Goal: Task Accomplishment & Management: Manage account settings

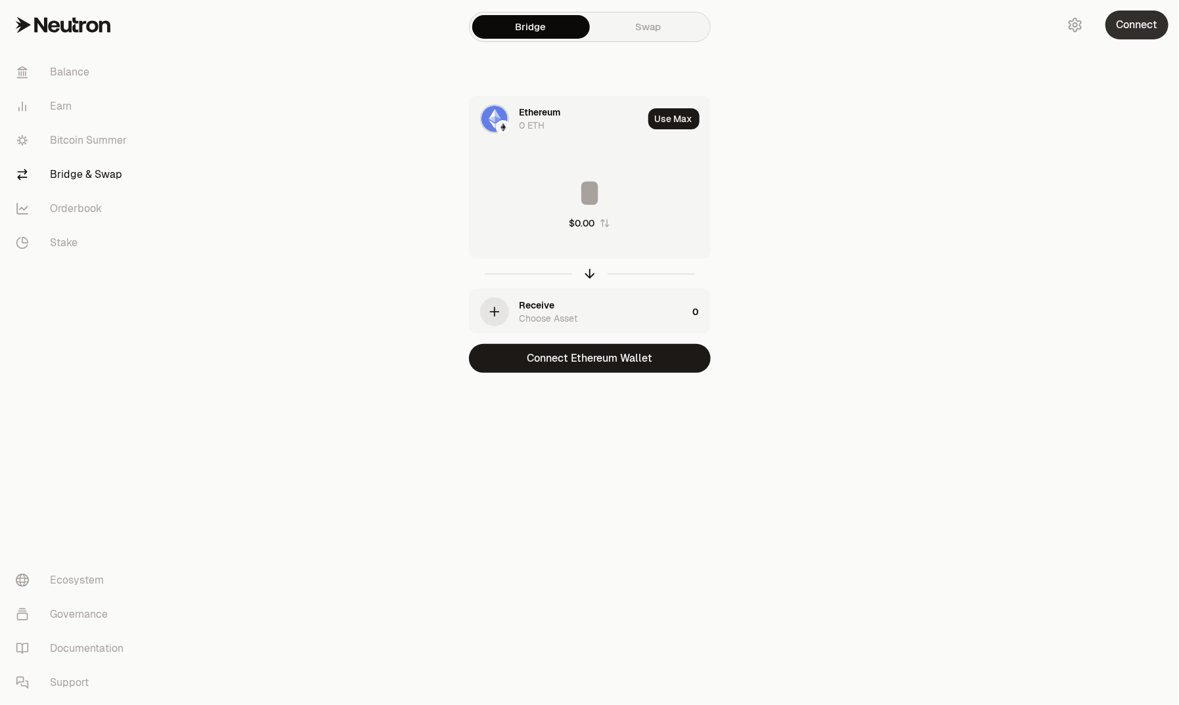
click at [1126, 24] on button "Connect" at bounding box center [1136, 25] width 63 height 29
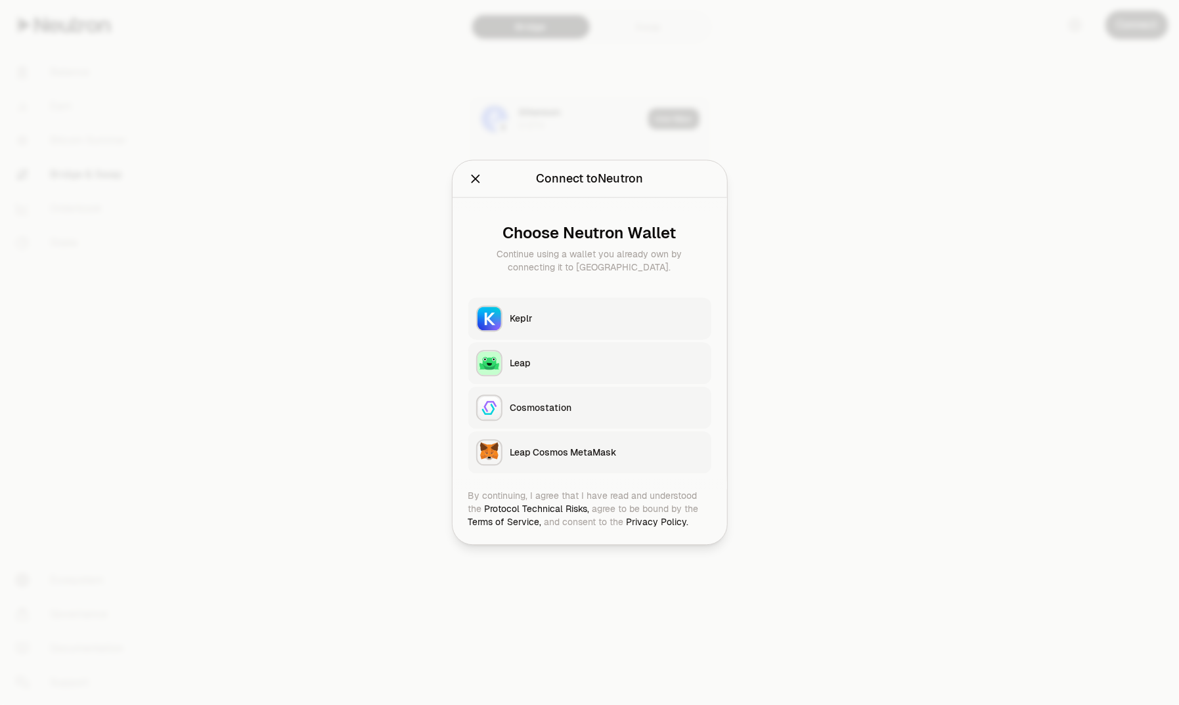
click at [614, 308] on button "Keplr" at bounding box center [589, 319] width 243 height 42
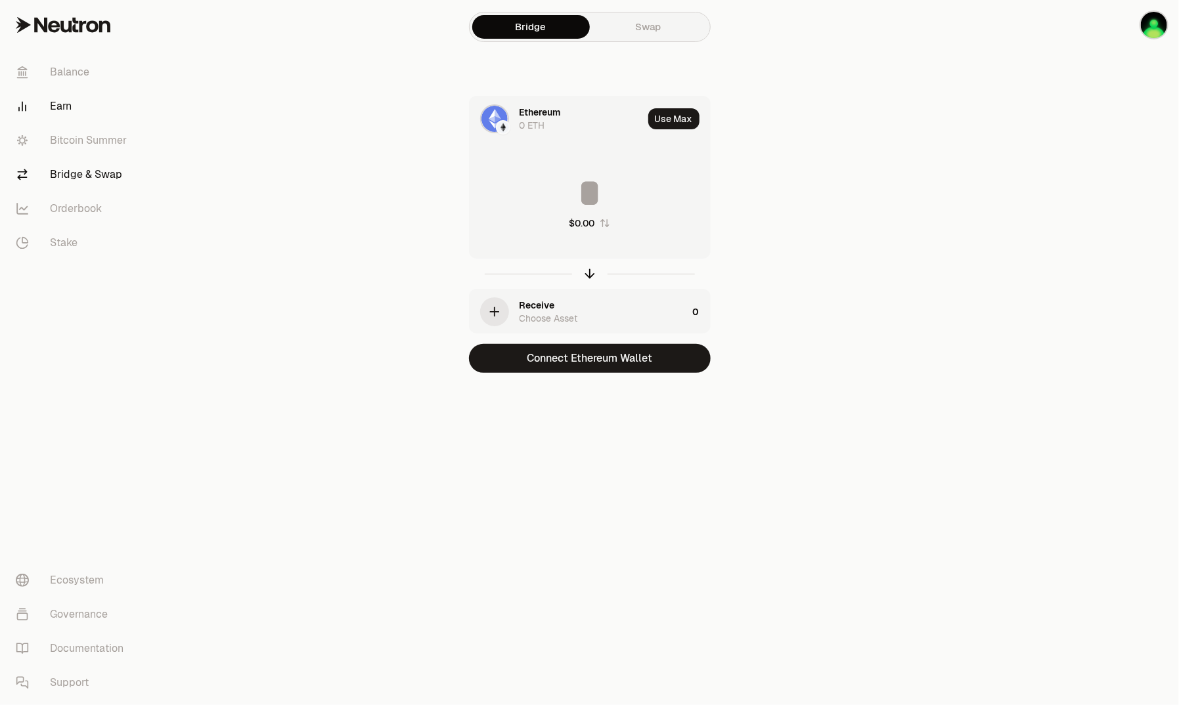
click at [70, 113] on link "Earn" at bounding box center [73, 106] width 137 height 34
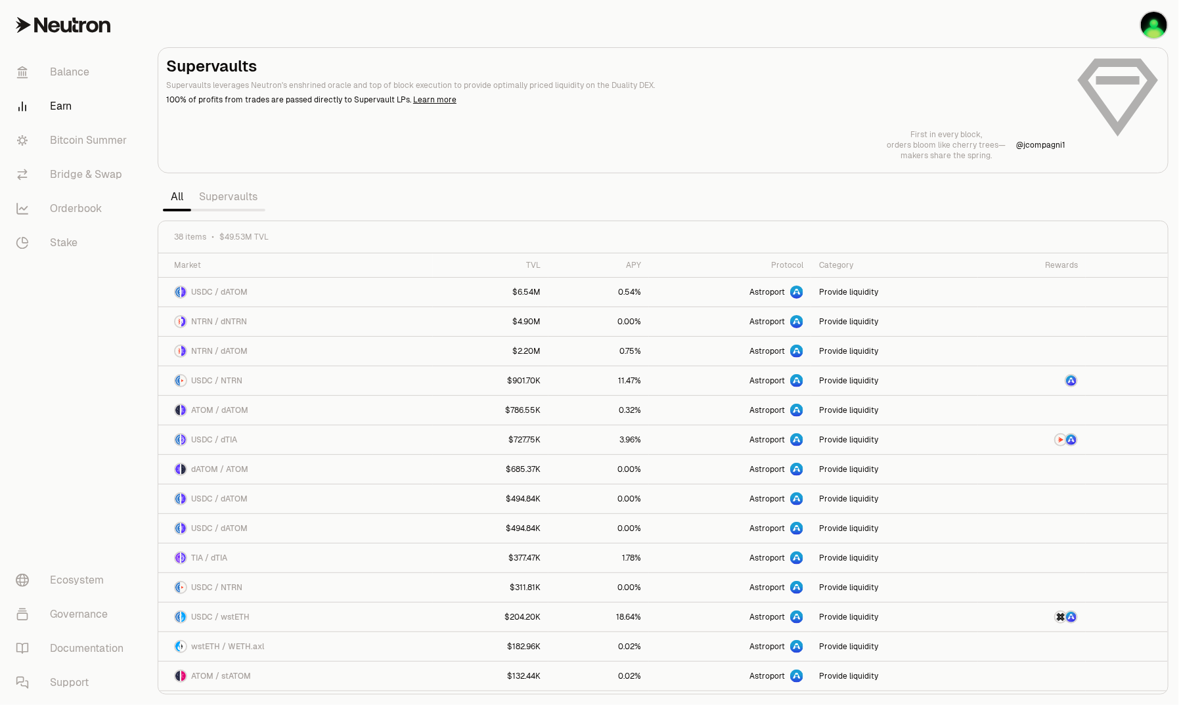
click at [235, 196] on link "Supervaults" at bounding box center [228, 197] width 74 height 26
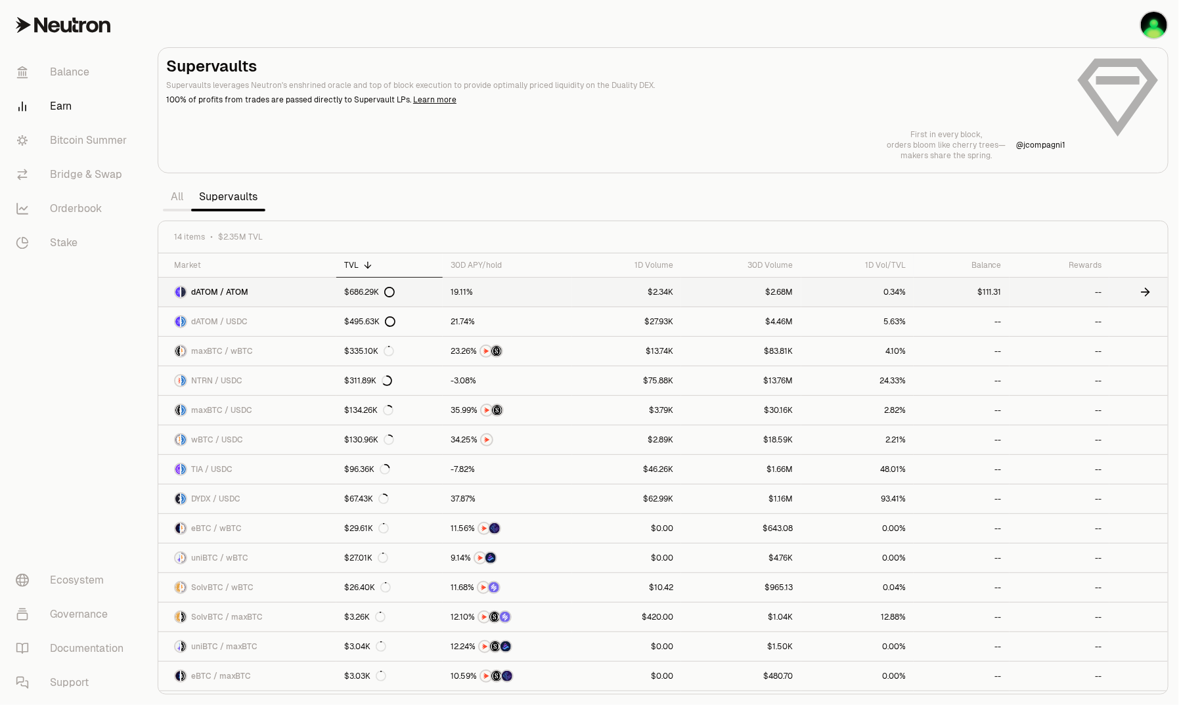
click at [982, 287] on link "$111.31" at bounding box center [962, 292] width 96 height 29
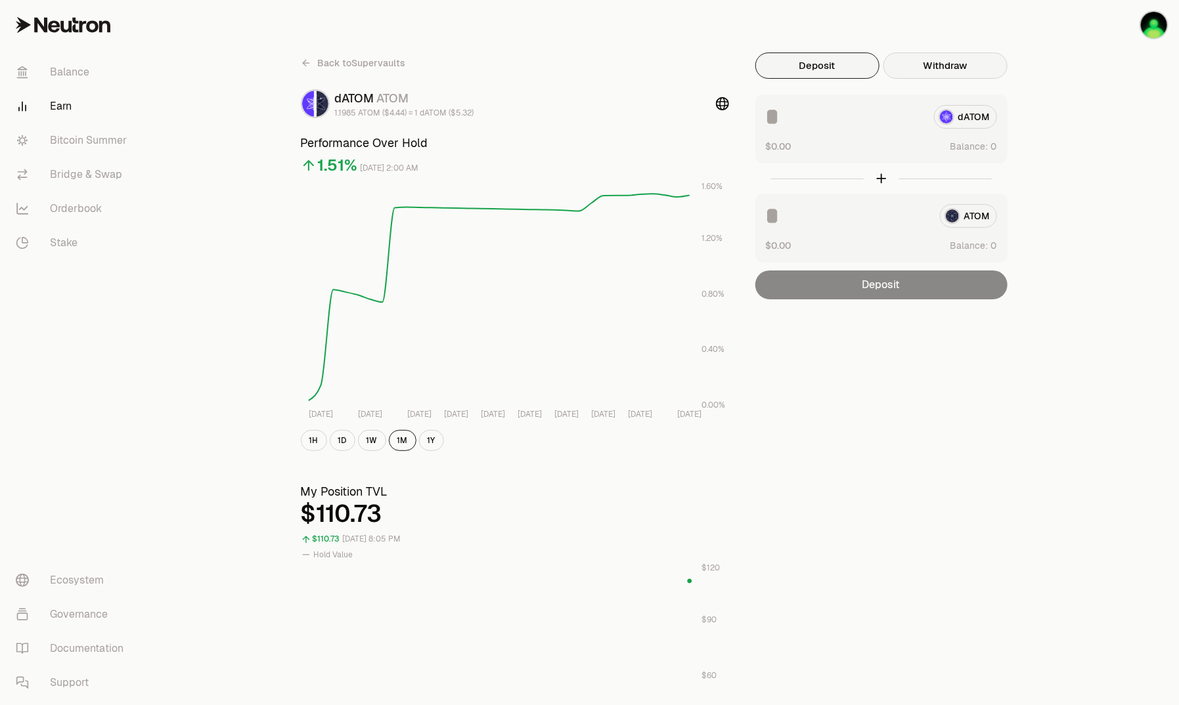
click at [908, 61] on button "Withdraw" at bounding box center [945, 66] width 124 height 26
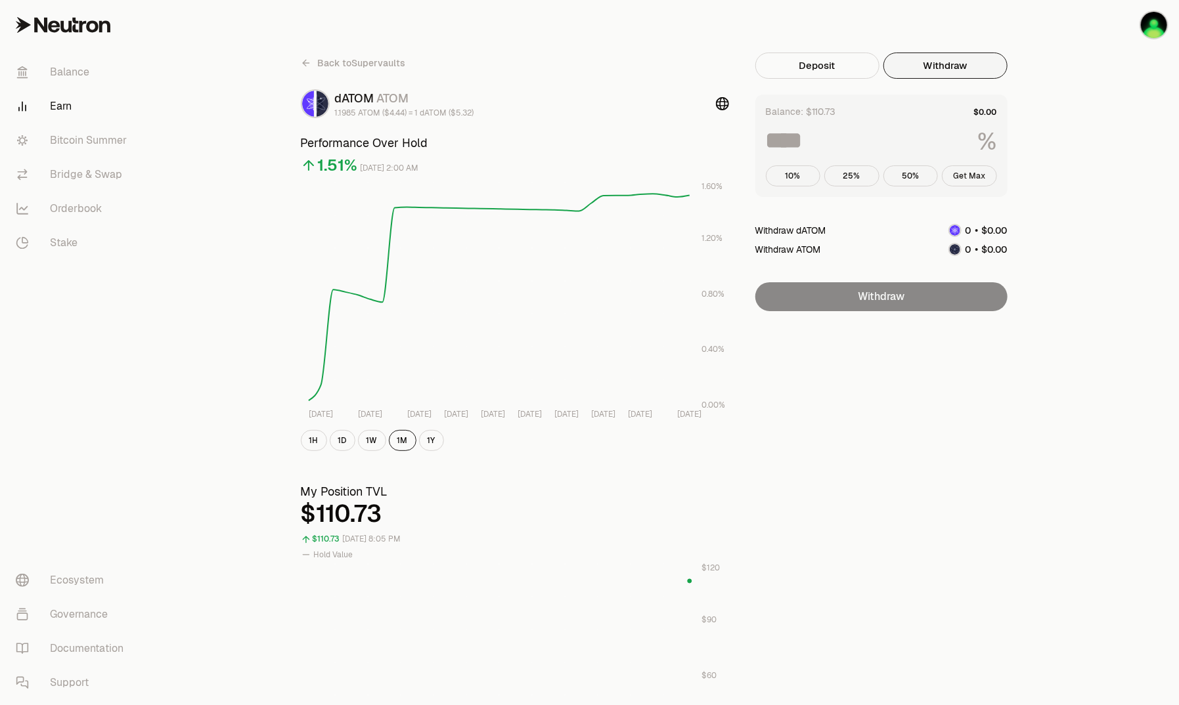
click at [971, 179] on button "Get Max" at bounding box center [969, 175] width 55 height 21
type input "***"
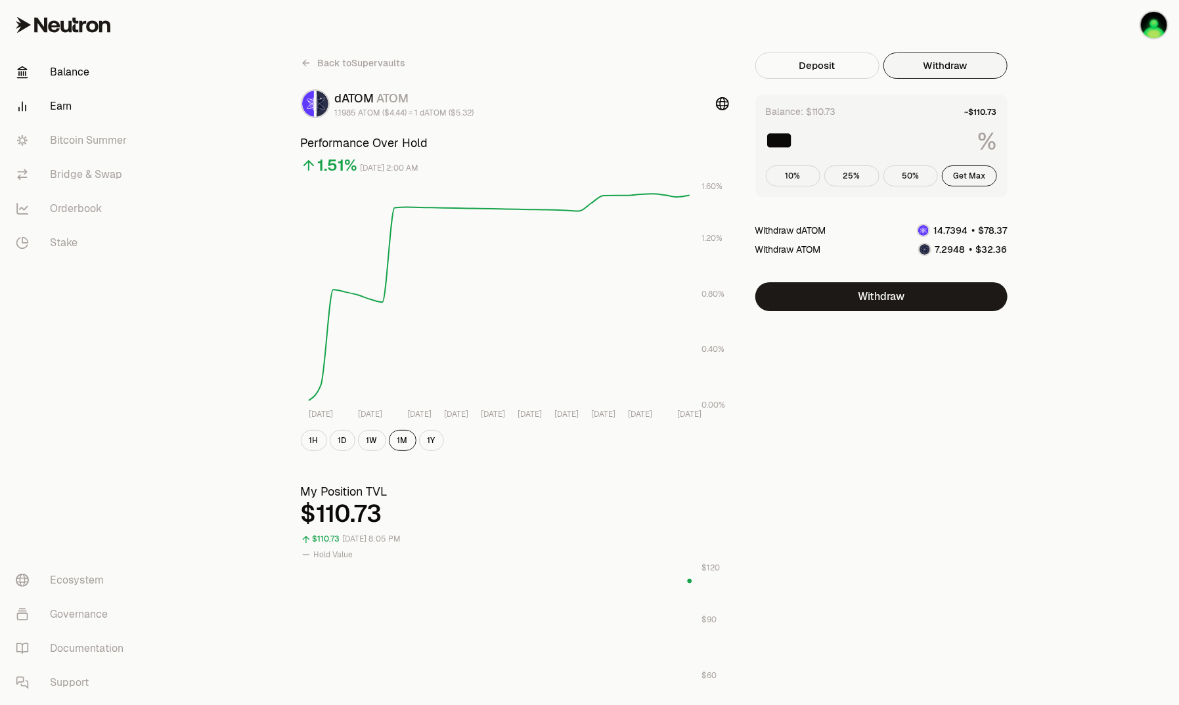
click at [82, 77] on link "Balance" at bounding box center [73, 72] width 137 height 34
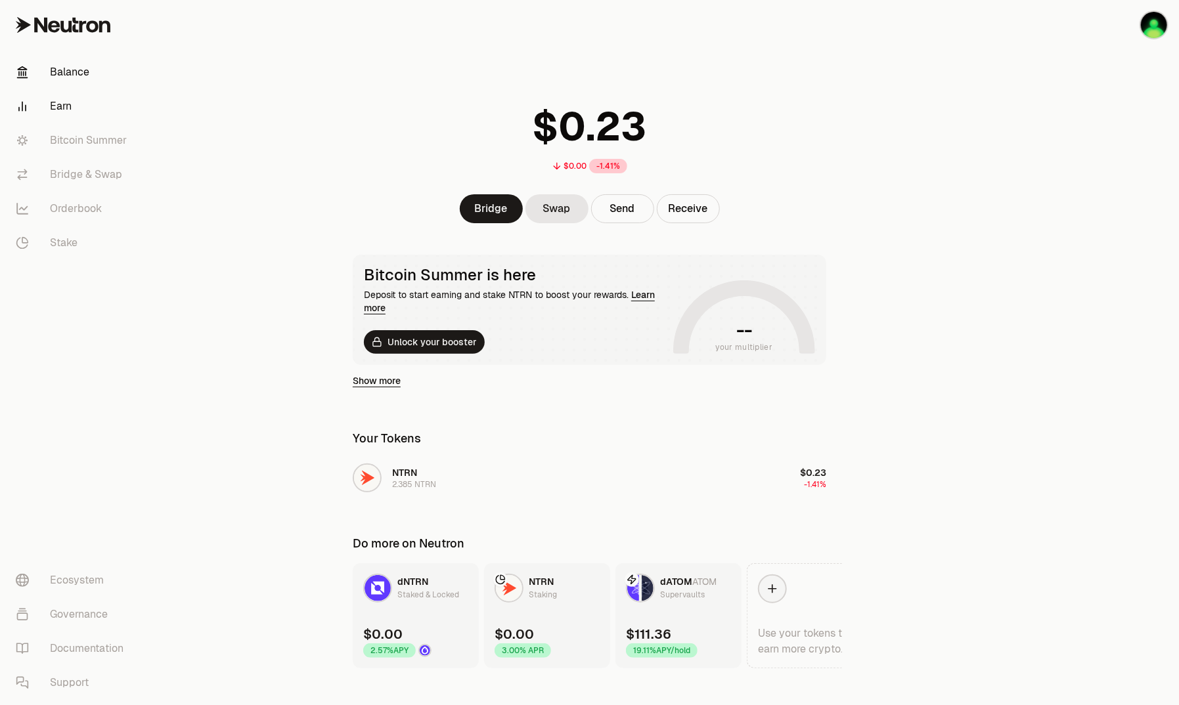
click at [60, 116] on link "Earn" at bounding box center [73, 106] width 137 height 34
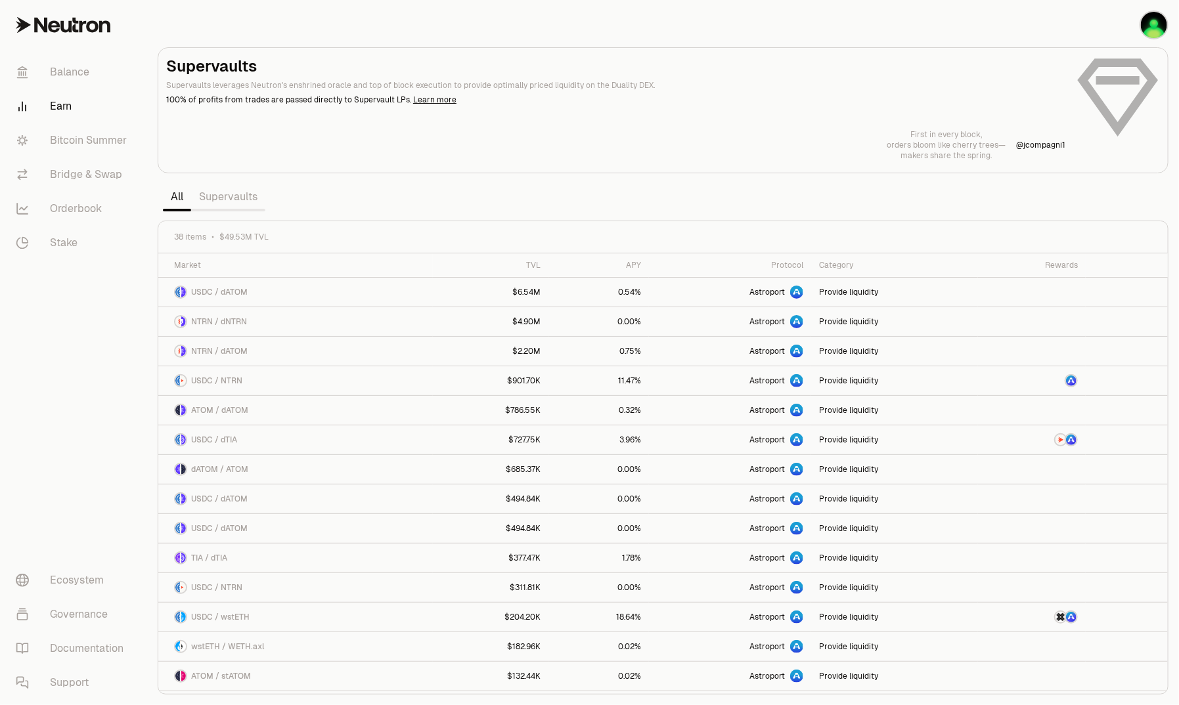
click at [221, 196] on link "Supervaults" at bounding box center [228, 197] width 74 height 26
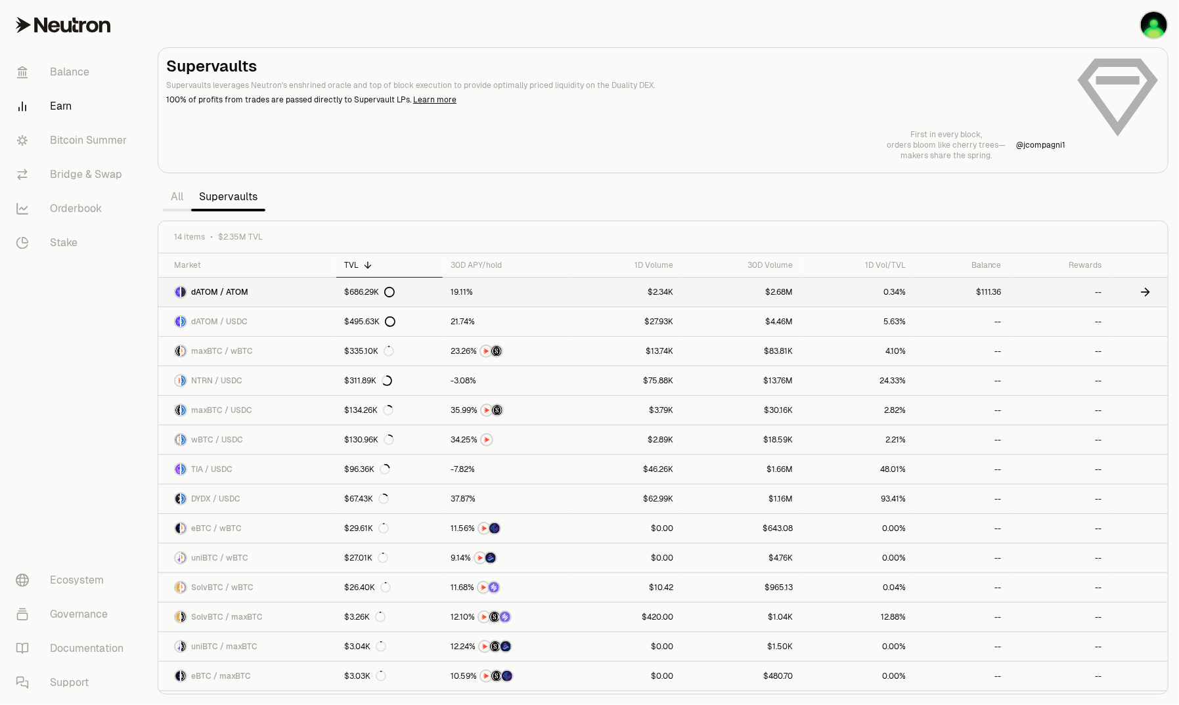
click at [213, 295] on span "dATOM / ATOM" at bounding box center [219, 292] width 57 height 11
